Goal: Information Seeking & Learning: Learn about a topic

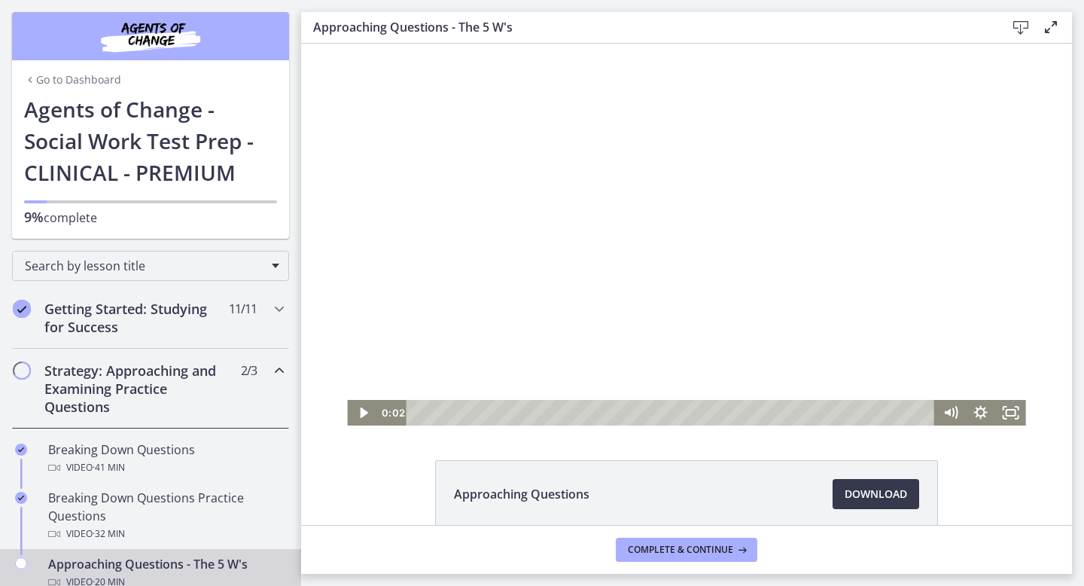
scroll to position [290, 0]
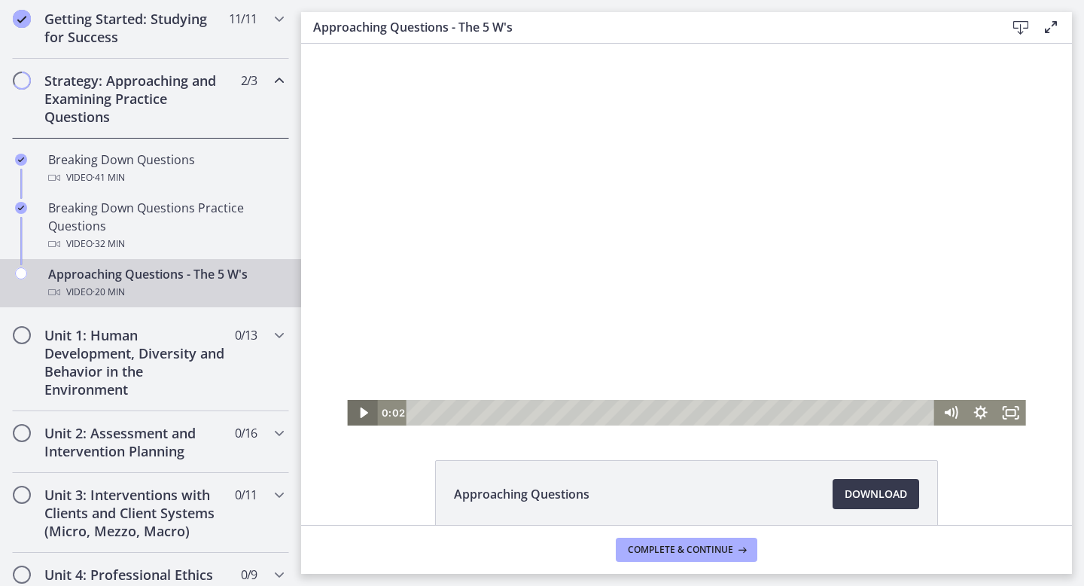
click at [367, 411] on icon "Play Video" at bounding box center [364, 413] width 30 height 26
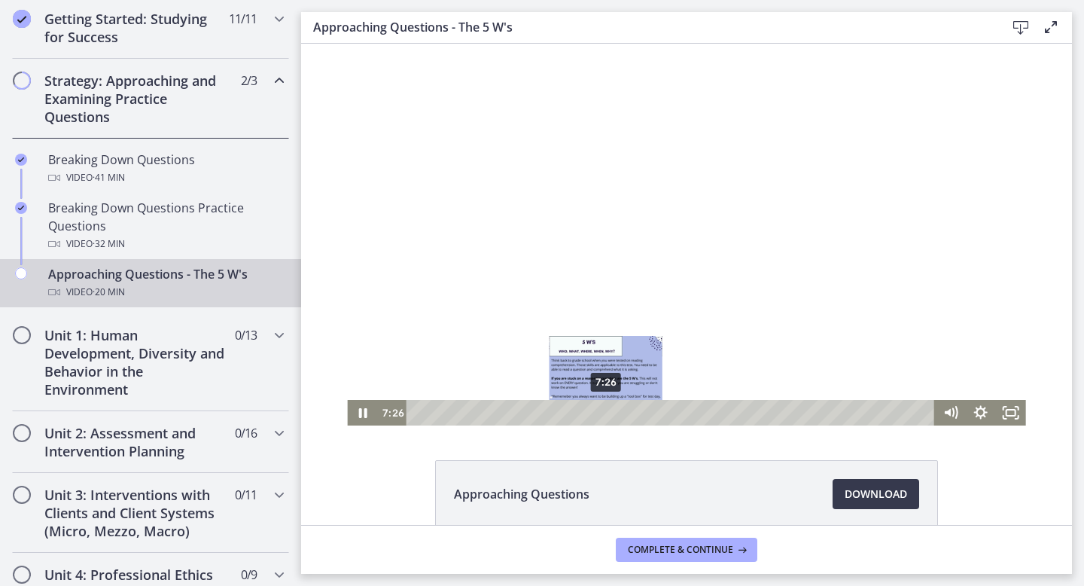
click at [606, 413] on div "7:26" at bounding box center [673, 413] width 510 height 26
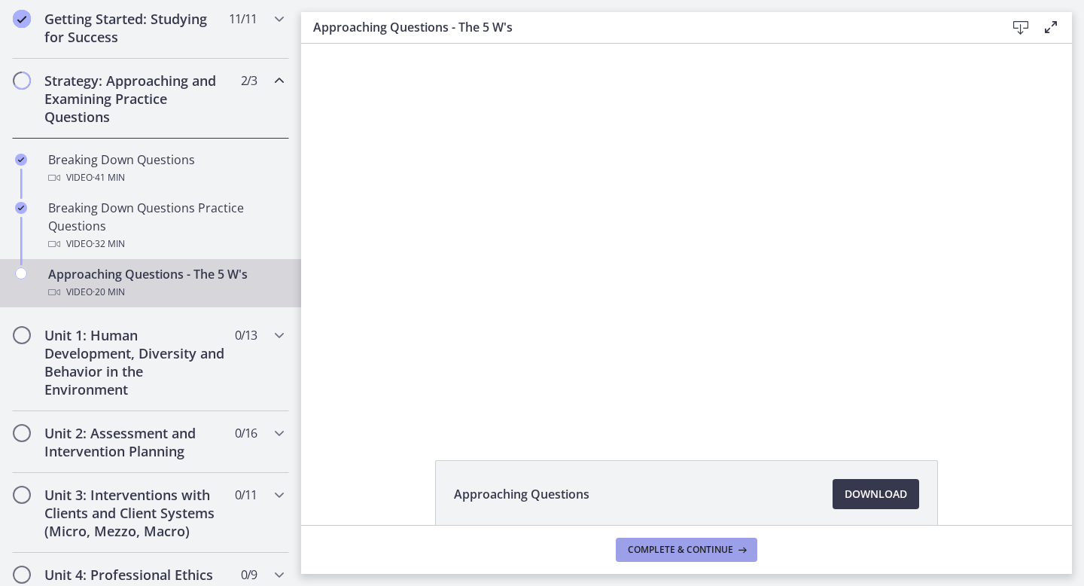
click at [689, 552] on span "Complete & continue" at bounding box center [680, 549] width 105 height 12
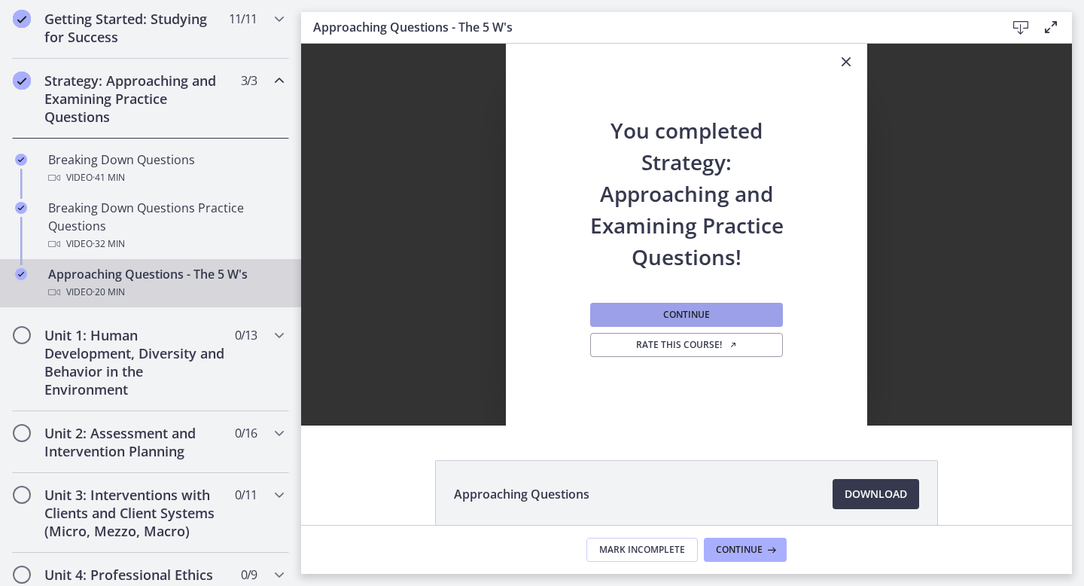
click at [692, 315] on span "Continue" at bounding box center [686, 315] width 47 height 12
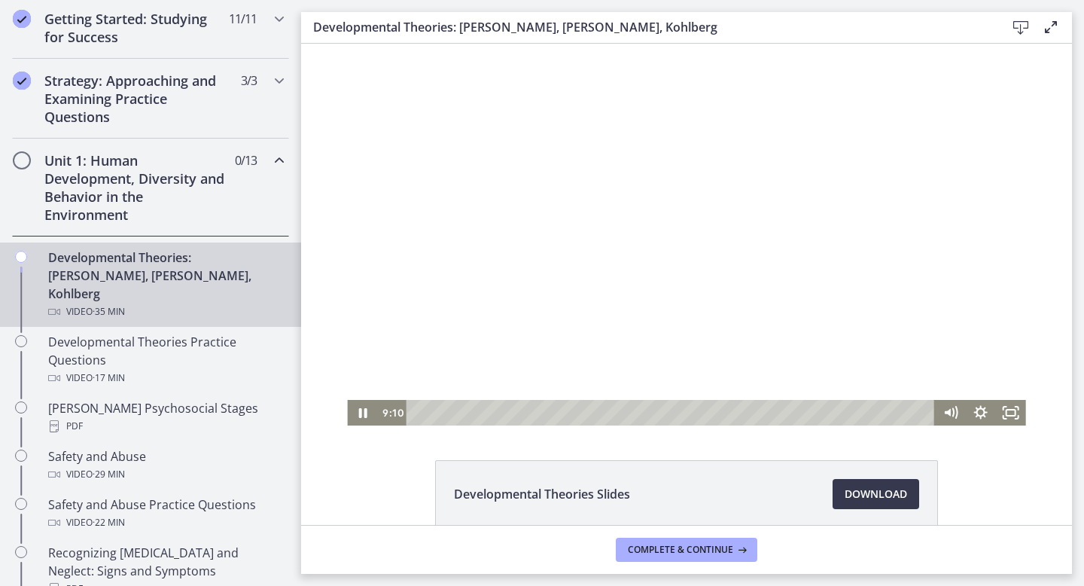
click at [552, 413] on div "Playbar" at bounding box center [673, 413] width 510 height 26
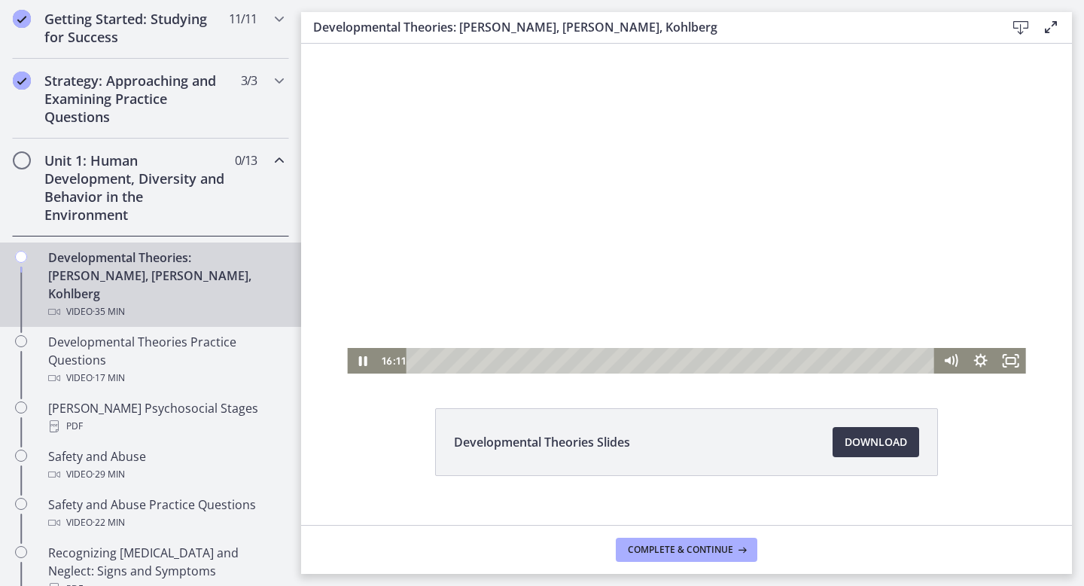
scroll to position [75, 0]
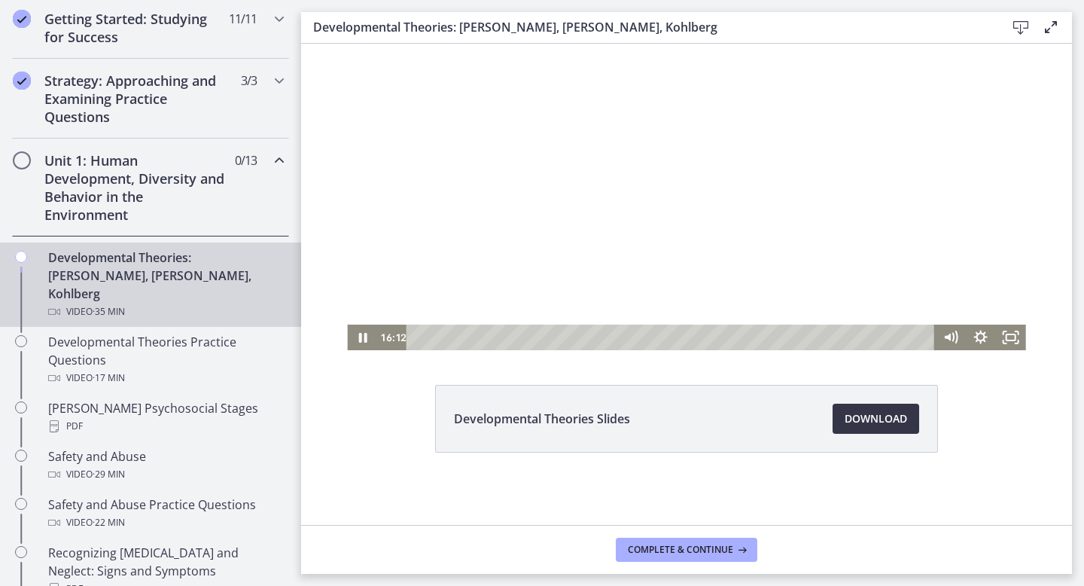
click at [864, 424] on span "Download Opens in a new window" at bounding box center [876, 418] width 62 height 18
click at [364, 339] on icon "Pause" at bounding box center [363, 338] width 10 height 12
click at [364, 339] on icon "Play Video" at bounding box center [364, 337] width 8 height 11
click at [885, 426] on span "Download Opens in a new window" at bounding box center [876, 418] width 62 height 18
drag, startPoint x: 464, startPoint y: 280, endPoint x: 393, endPoint y: 274, distance: 71.0
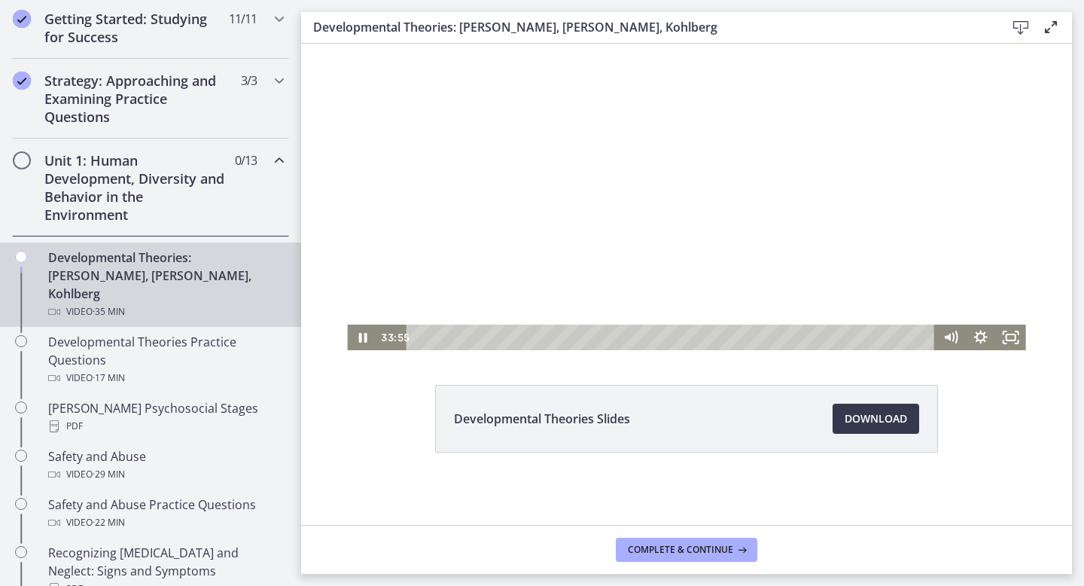
click at [394, 274] on div at bounding box center [686, 159] width 678 height 382
click at [683, 199] on div at bounding box center [686, 159] width 678 height 382
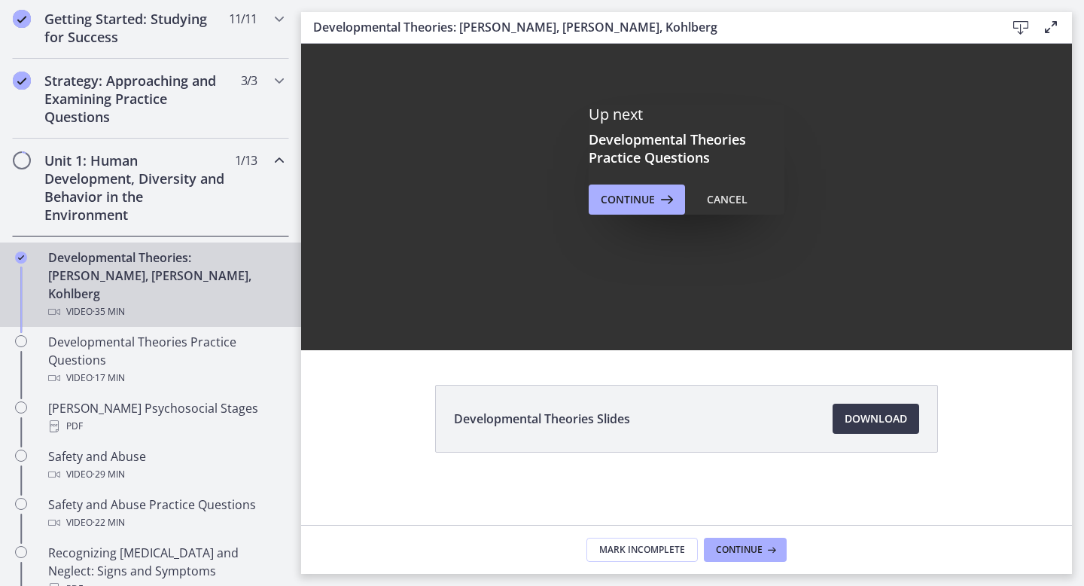
scroll to position [0, 0]
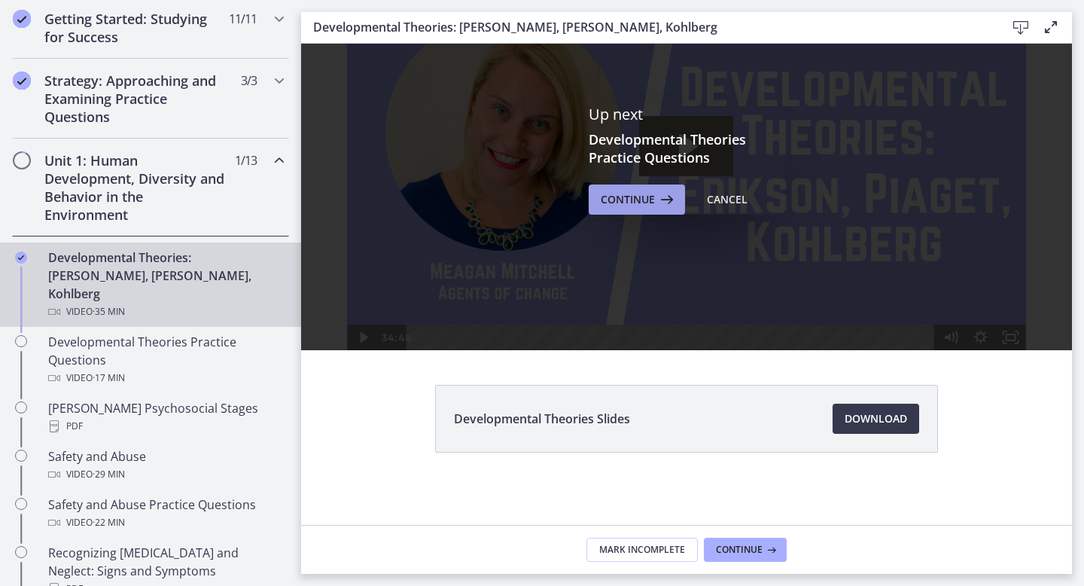
click at [662, 212] on button "Continue" at bounding box center [637, 199] width 96 height 30
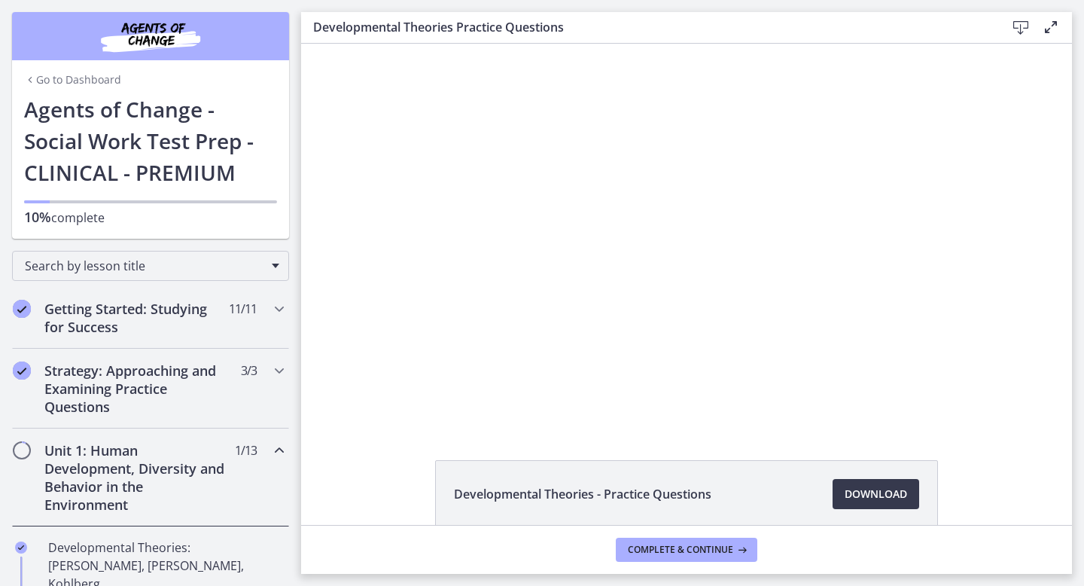
scroll to position [290, 0]
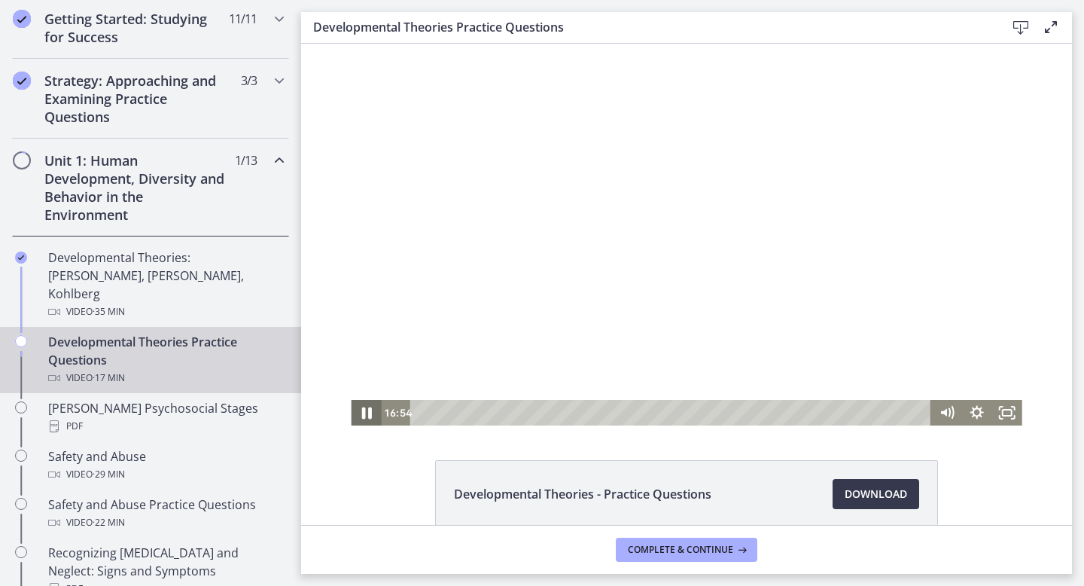
click at [364, 416] on icon "Pause" at bounding box center [366, 413] width 10 height 12
drag, startPoint x: 915, startPoint y: 412, endPoint x: 895, endPoint y: 414, distance: 19.6
click at [895, 414] on div "Playbar" at bounding box center [894, 412] width 8 height 8
click at [364, 416] on icon "Play Video" at bounding box center [368, 412] width 8 height 11
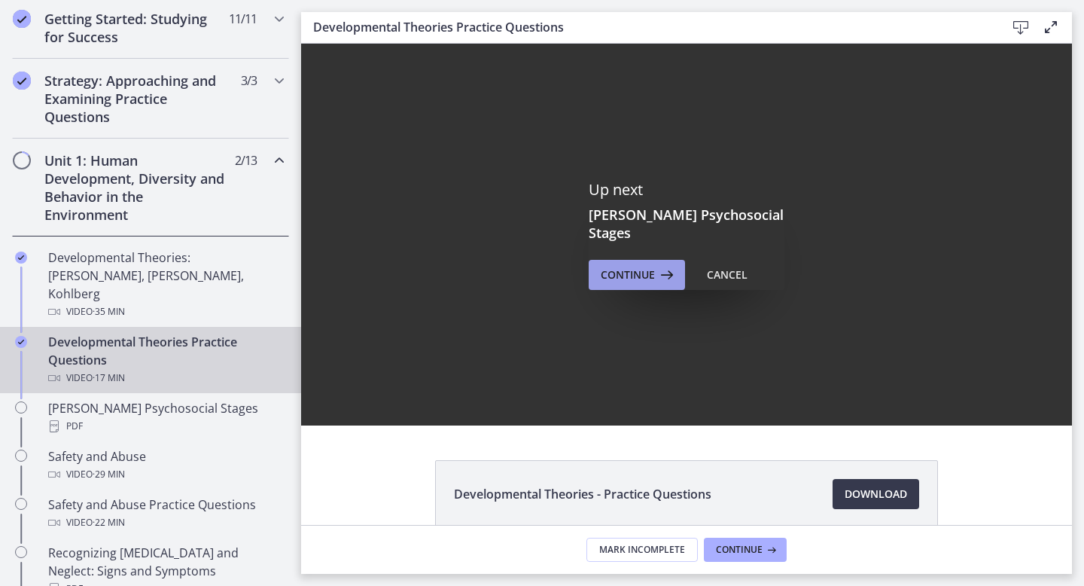
click at [643, 269] on span "Continue" at bounding box center [628, 275] width 54 height 18
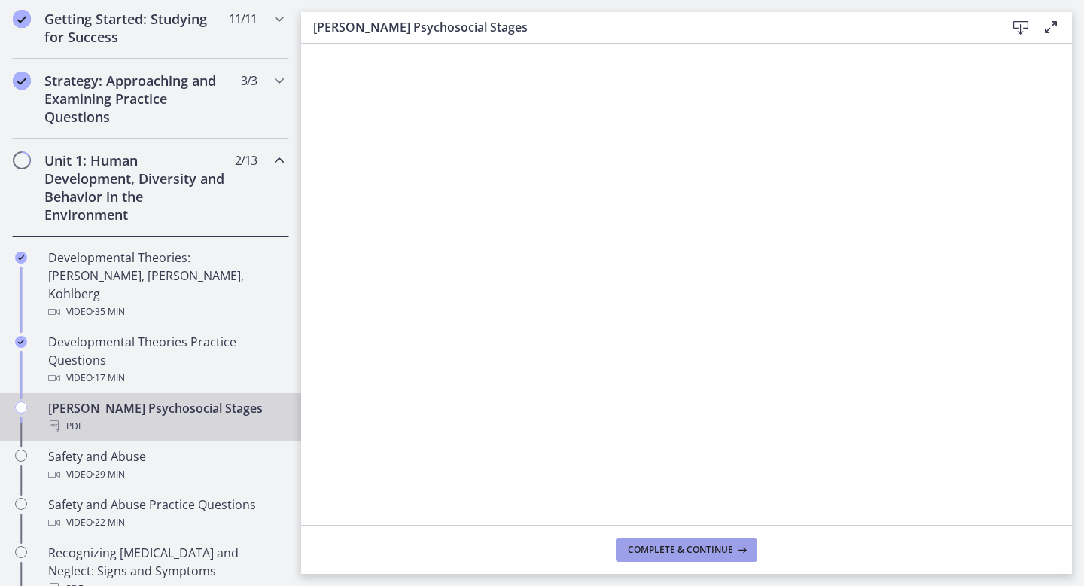
click at [732, 547] on span "Complete & continue" at bounding box center [680, 549] width 105 height 12
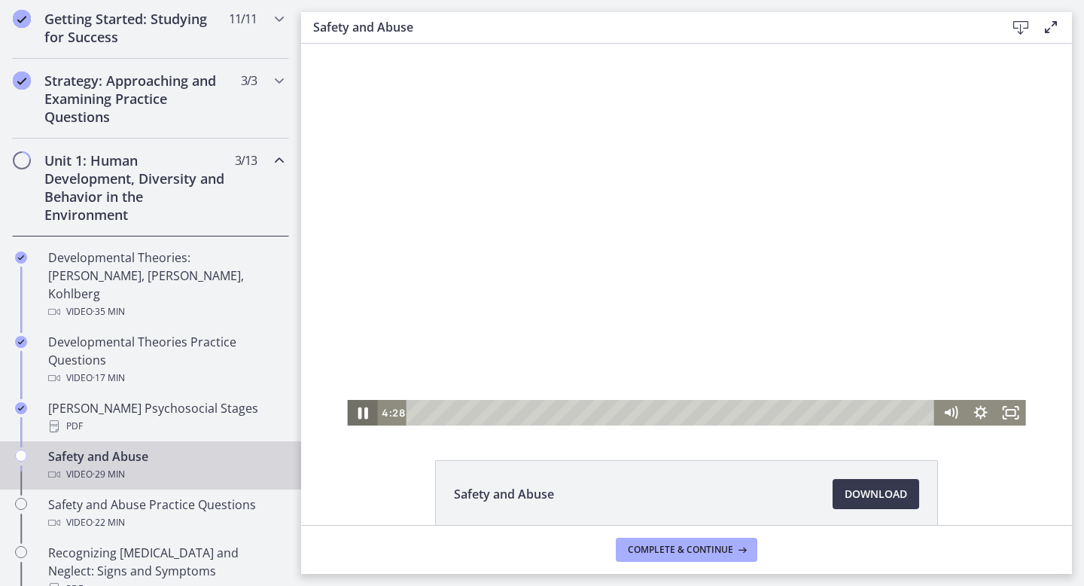
click at [367, 419] on icon "Pause" at bounding box center [362, 412] width 36 height 31
